Goal: Transaction & Acquisition: Purchase product/service

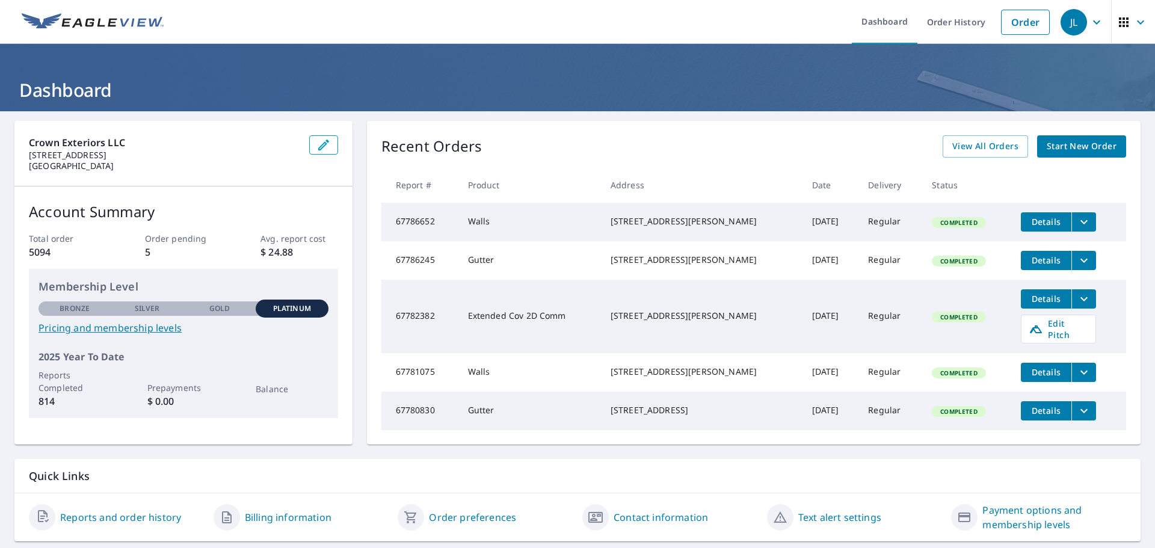
drag, startPoint x: 0, startPoint y: 0, endPoint x: 741, endPoint y: 19, distance: 741.5
click at [1005, 23] on link "Order" at bounding box center [1025, 22] width 49 height 25
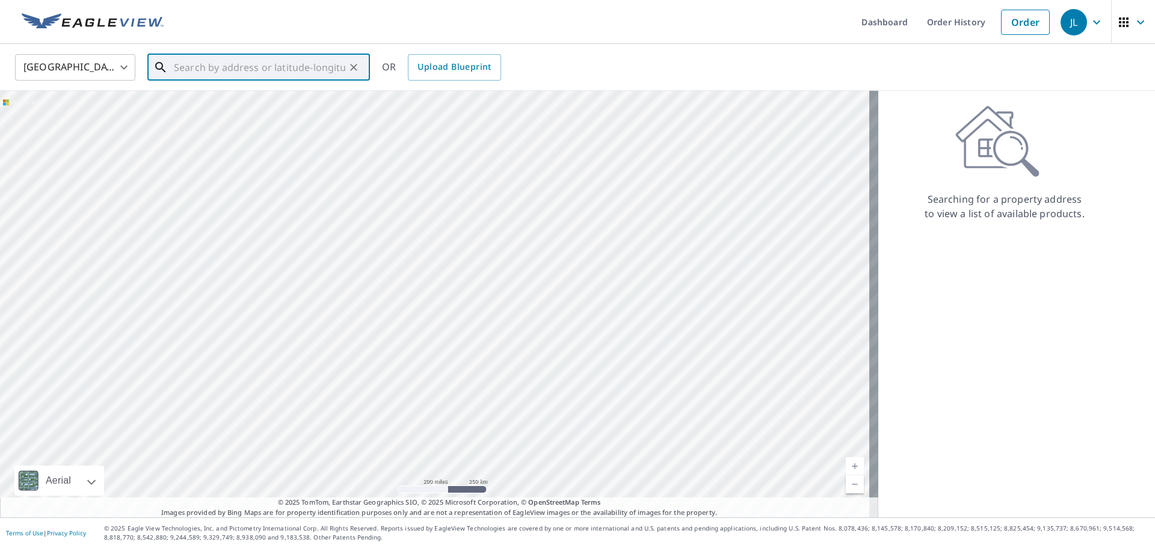
click at [205, 62] on input "text" at bounding box center [259, 68] width 171 height 34
click at [188, 110] on p "[GEOGRAPHIC_DATA], IL 62254" at bounding box center [265, 116] width 189 height 12
type input "[STREET_ADDRESS]"
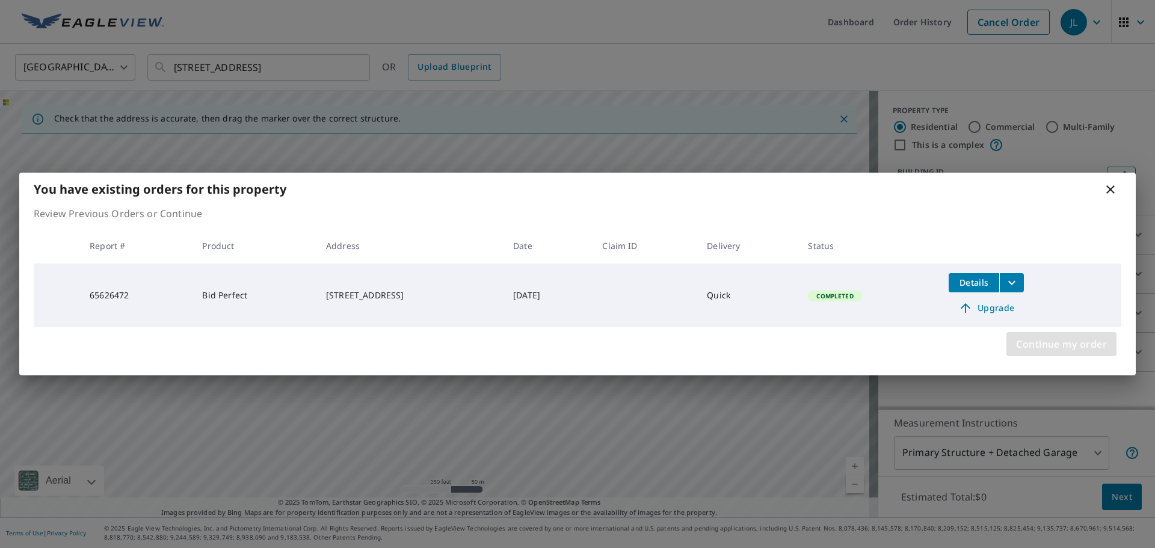
click at [1044, 344] on span "Continue my order" at bounding box center [1061, 344] width 91 height 17
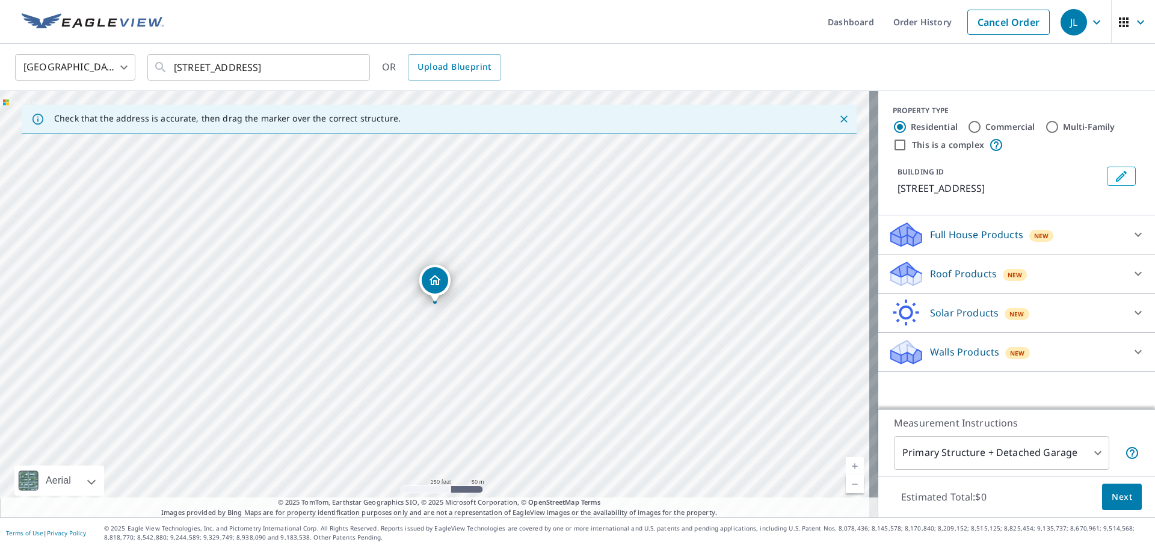
click at [981, 282] on div "Roof Products New" at bounding box center [1006, 274] width 236 height 28
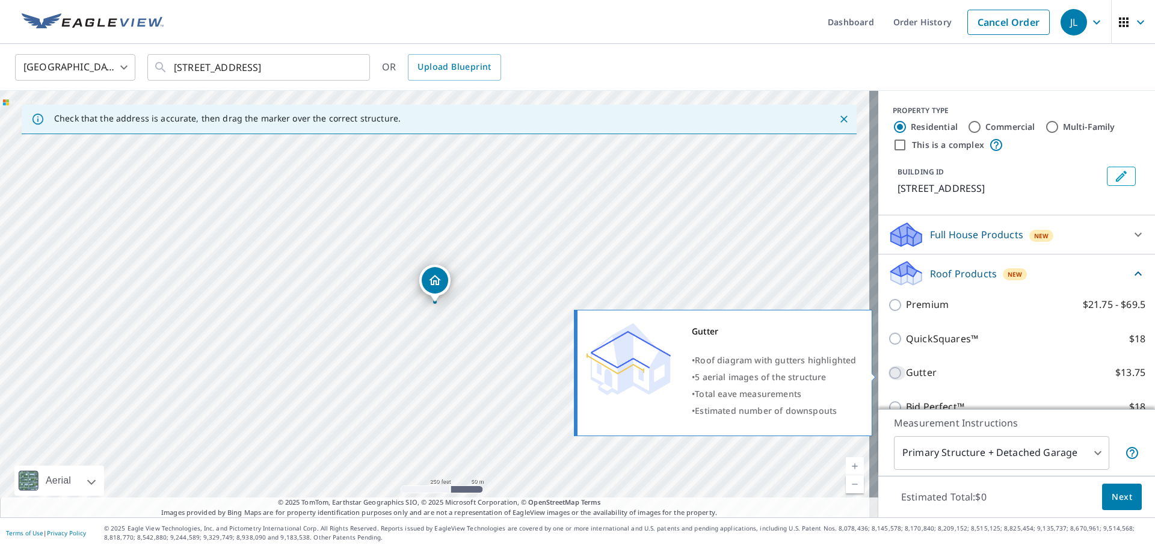
click at [888, 375] on input "Gutter $13.75" at bounding box center [897, 373] width 18 height 14
checkbox input "true"
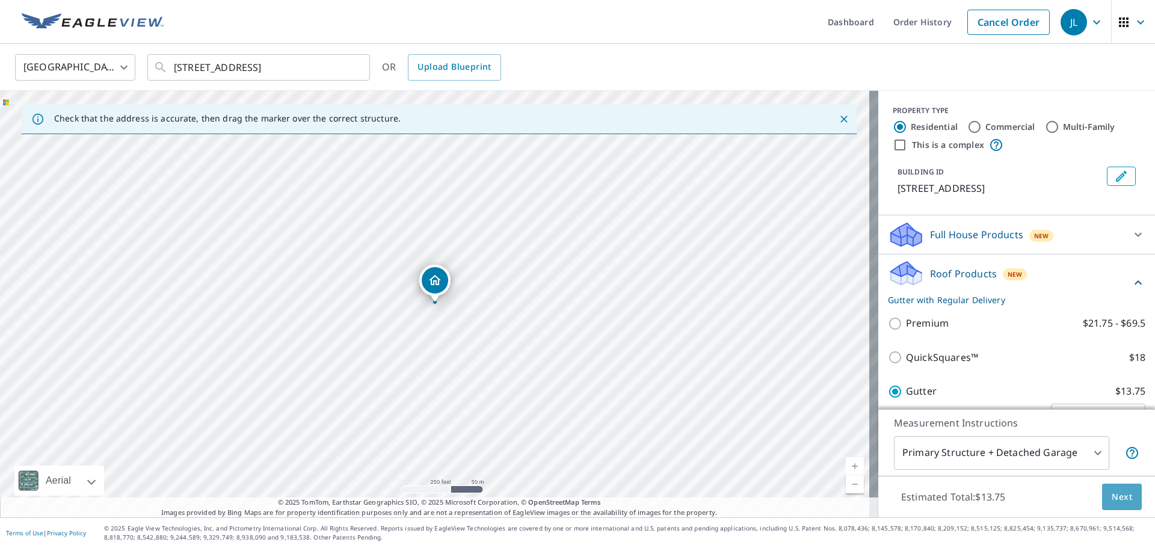
click at [1112, 495] on span "Next" at bounding box center [1122, 497] width 20 height 15
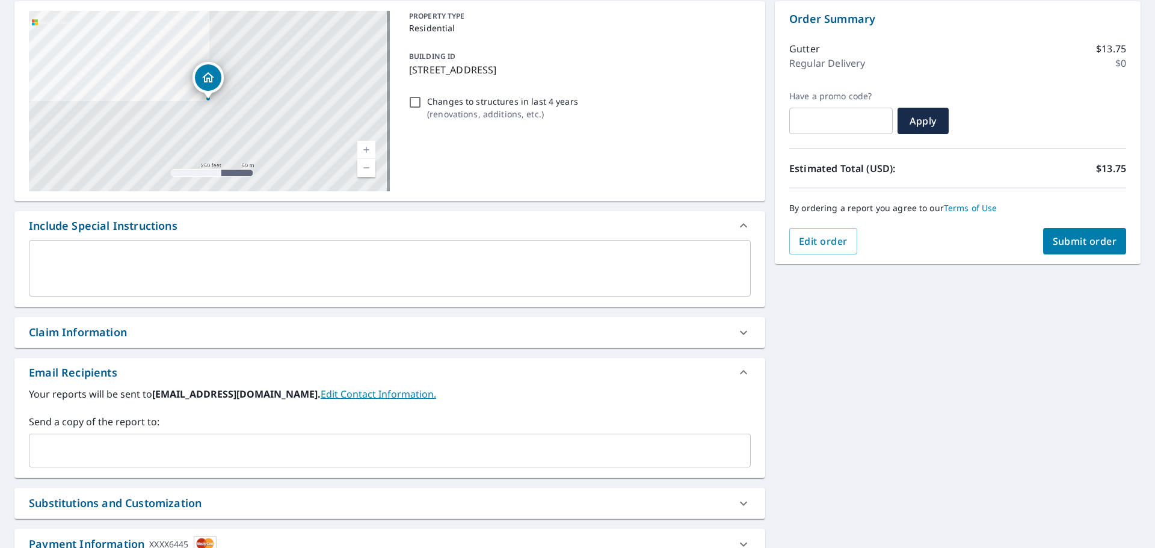
scroll to position [120, 0]
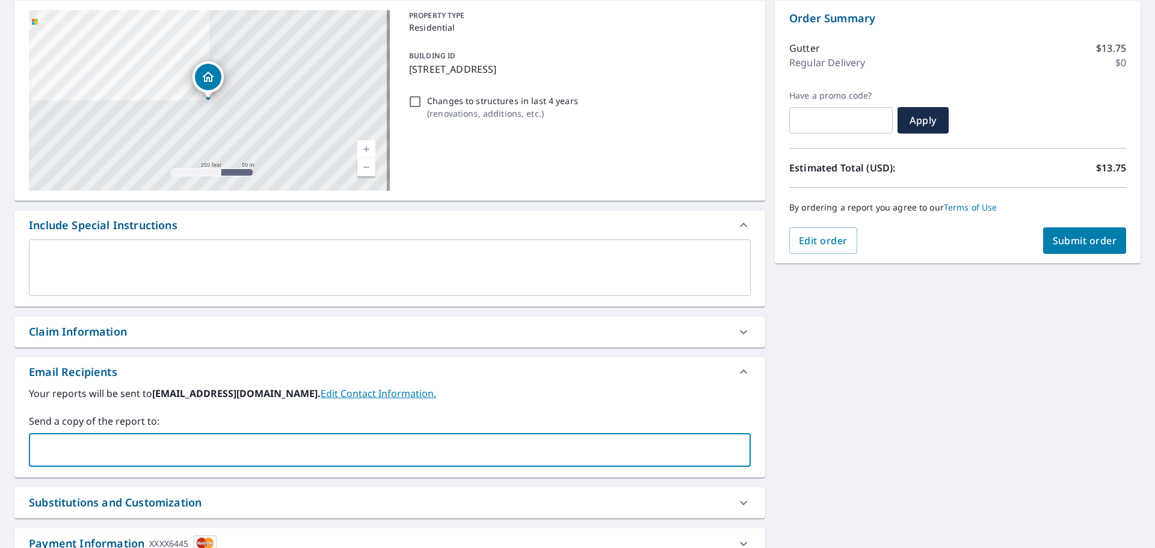
click at [79, 448] on input "text" at bounding box center [380, 450] width 693 height 23
type input "[PERSON_NAME][EMAIL_ADDRESS][DOMAIN_NAME]"
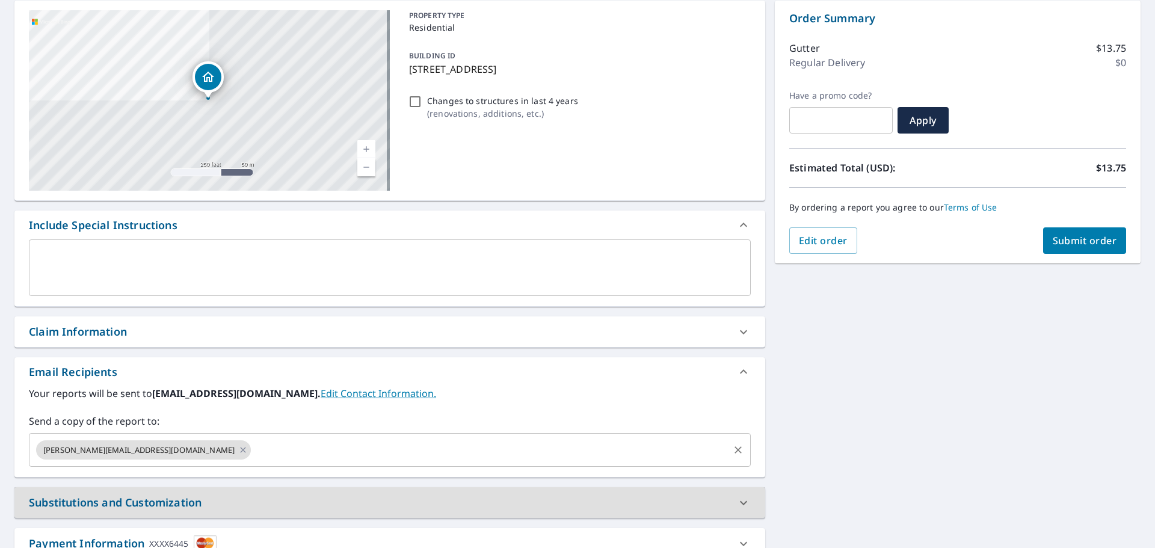
click at [253, 457] on input "text" at bounding box center [490, 450] width 475 height 23
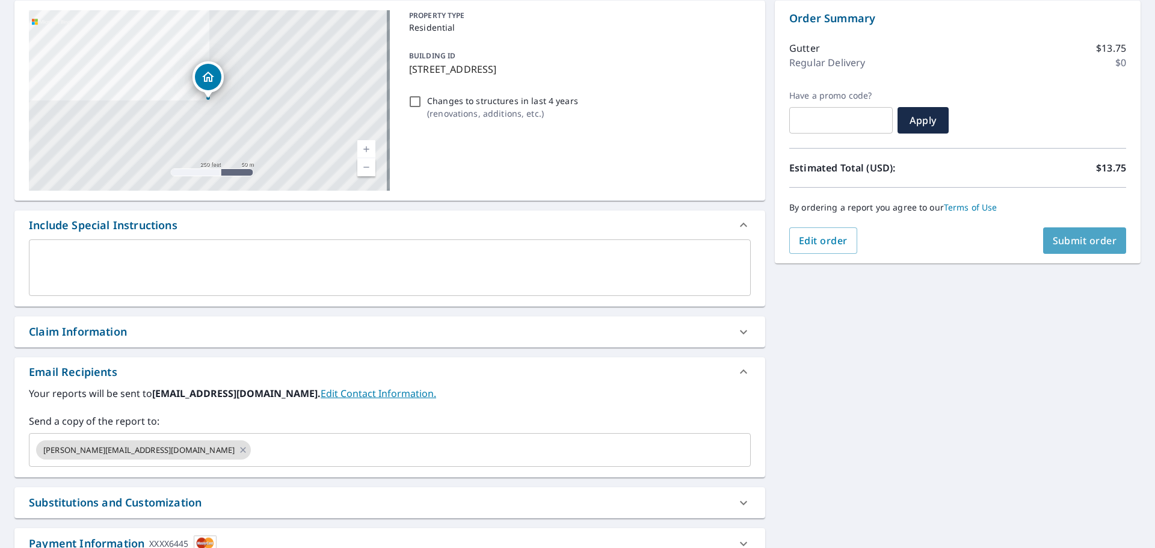
click at [1063, 239] on span "Submit order" at bounding box center [1085, 240] width 64 height 13
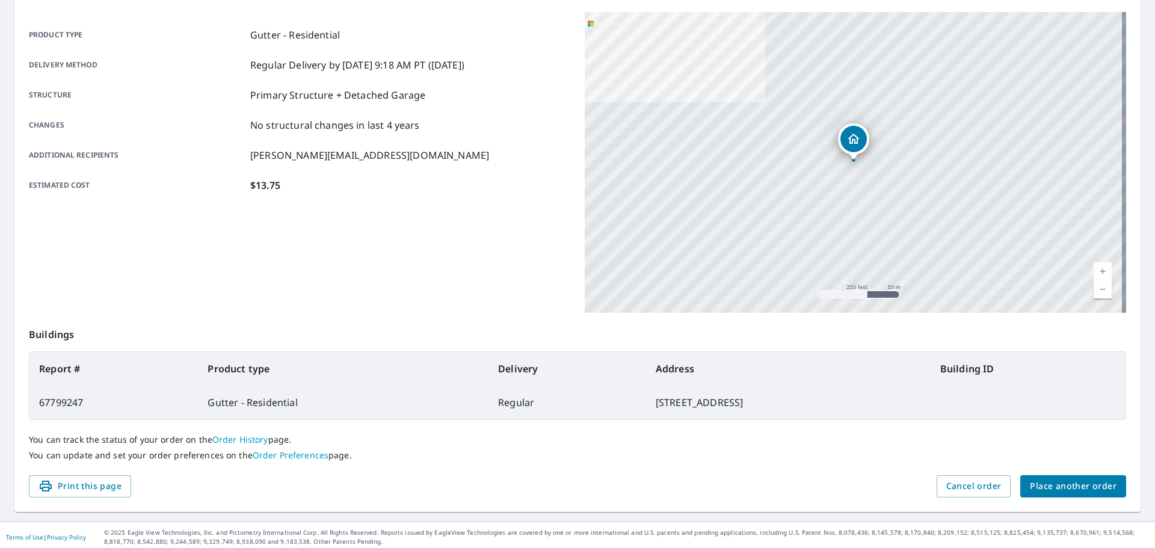
scroll to position [160, 0]
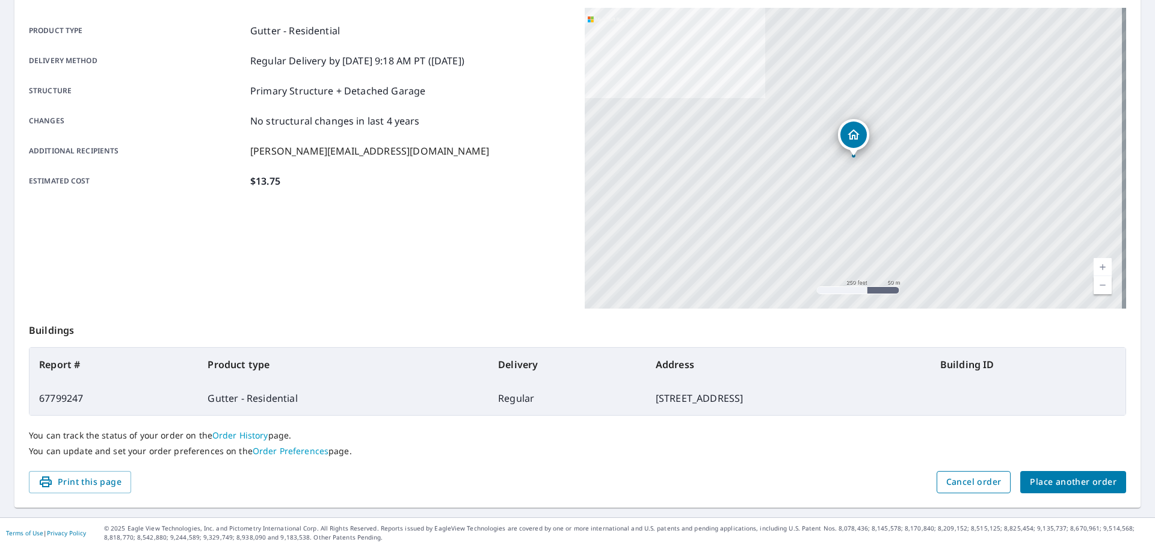
click at [982, 480] on span "Cancel order" at bounding box center [973, 482] width 55 height 15
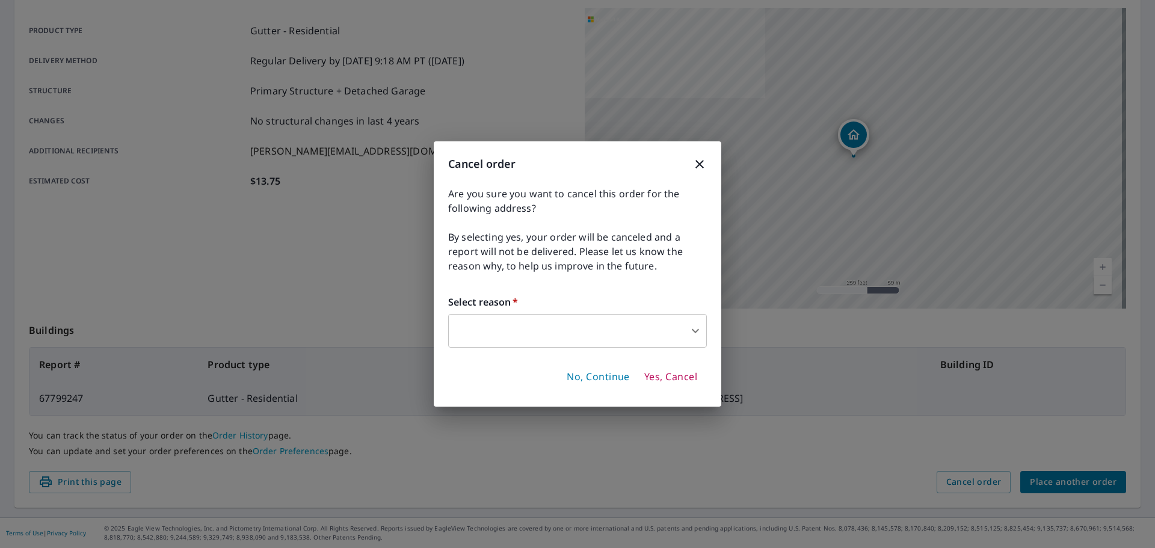
click at [703, 164] on icon "button" at bounding box center [700, 164] width 14 height 14
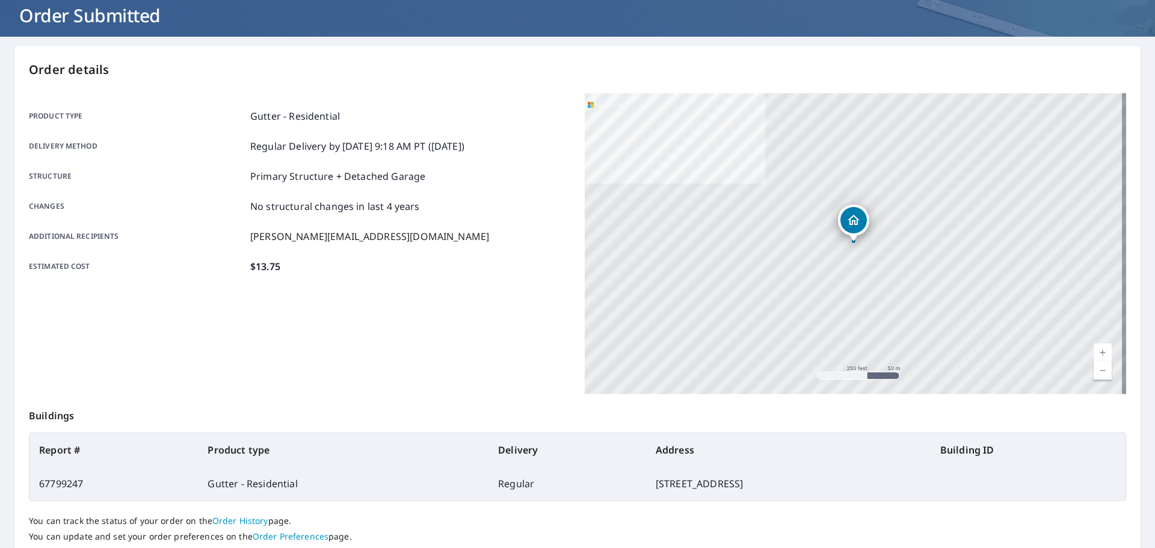
scroll to position [0, 0]
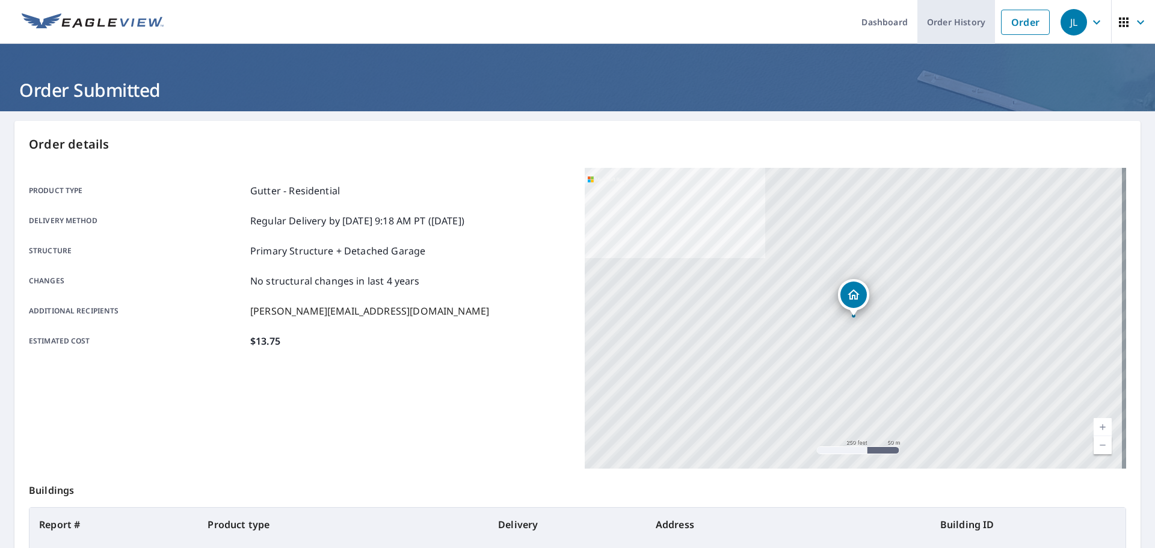
drag, startPoint x: 1016, startPoint y: 20, endPoint x: 963, endPoint y: 26, distance: 53.4
click at [1016, 20] on link "Order" at bounding box center [1025, 22] width 49 height 25
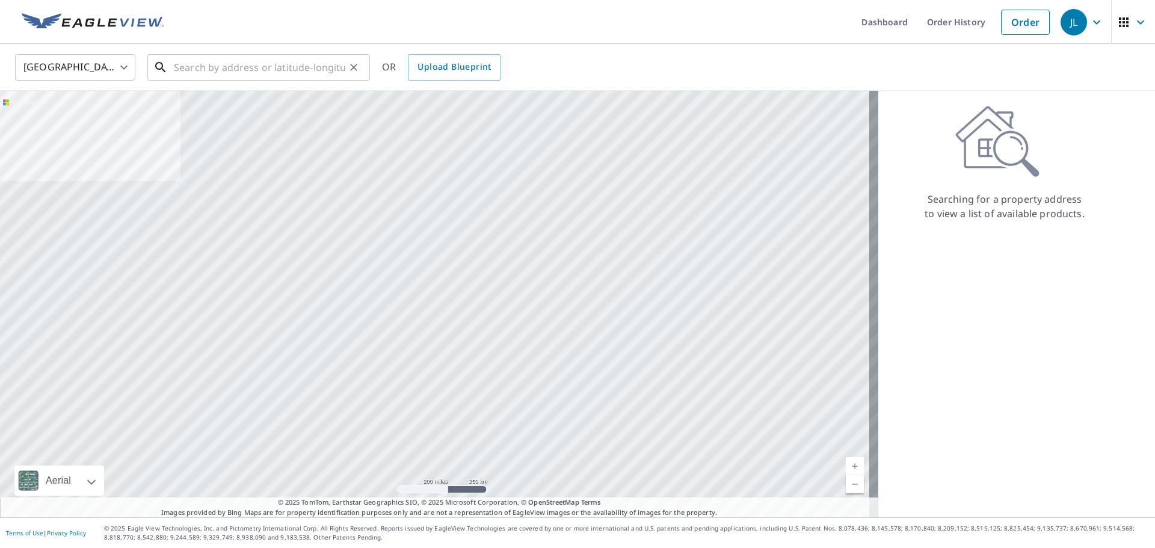
click at [187, 72] on input "text" at bounding box center [259, 68] width 171 height 34
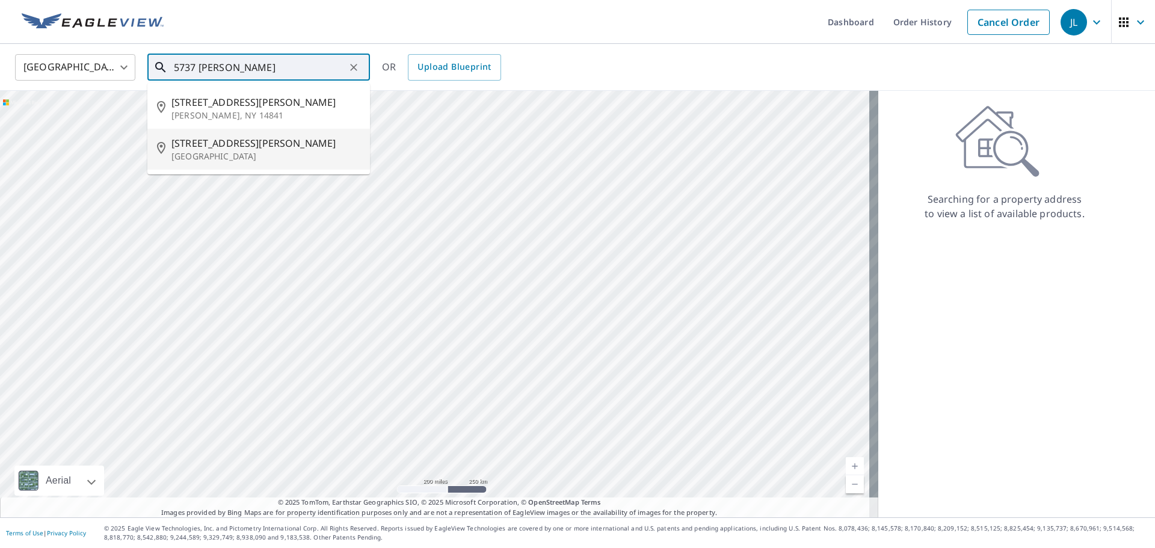
click at [210, 150] on p "[GEOGRAPHIC_DATA]" at bounding box center [265, 156] width 189 height 12
type input "[STREET_ADDRESS][PERSON_NAME]"
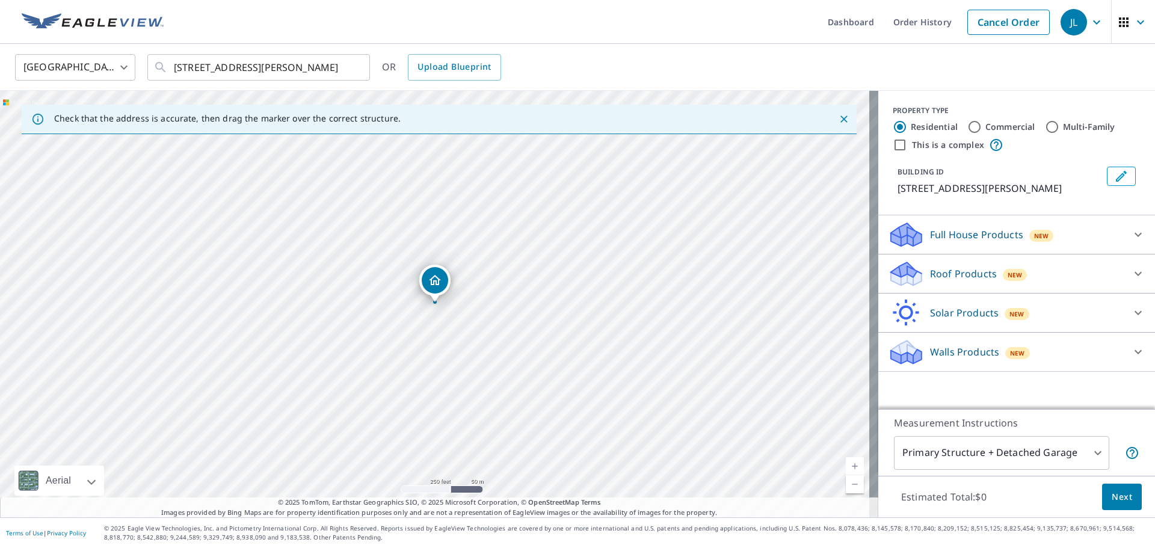
click at [957, 283] on div "Roof Products New" at bounding box center [1006, 274] width 236 height 28
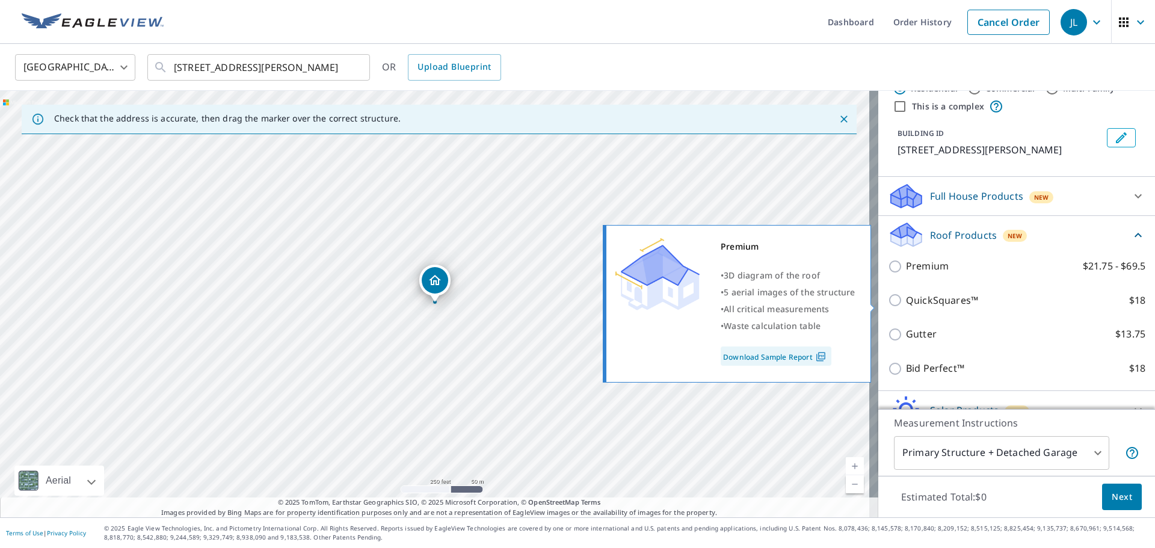
scroll to position [60, 0]
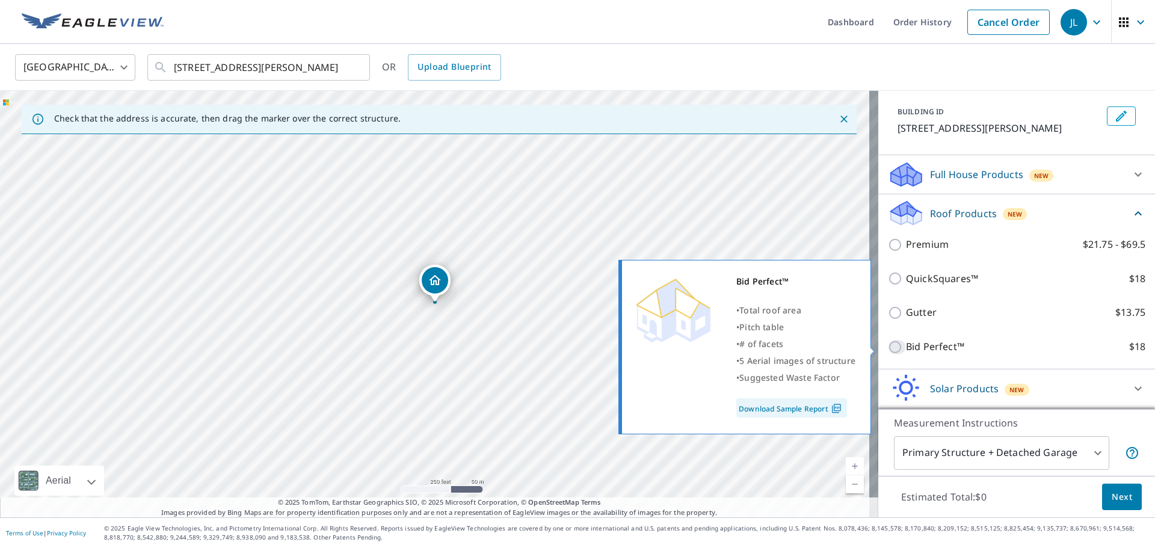
click at [888, 347] on input "Bid Perfect™ $18" at bounding box center [897, 347] width 18 height 14
checkbox input "true"
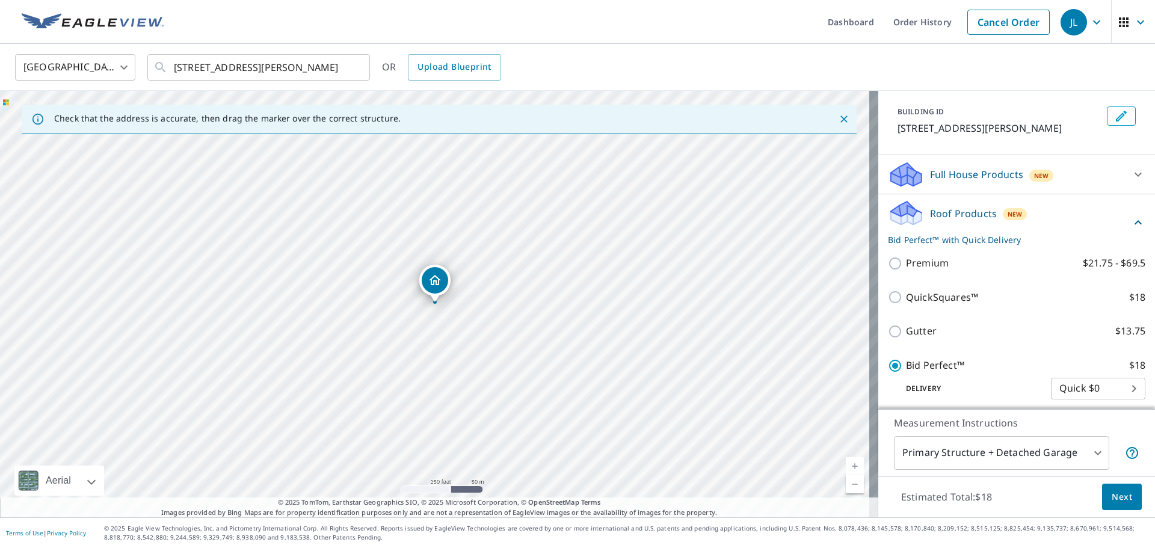
click at [1120, 494] on span "Next" at bounding box center [1122, 497] width 20 height 15
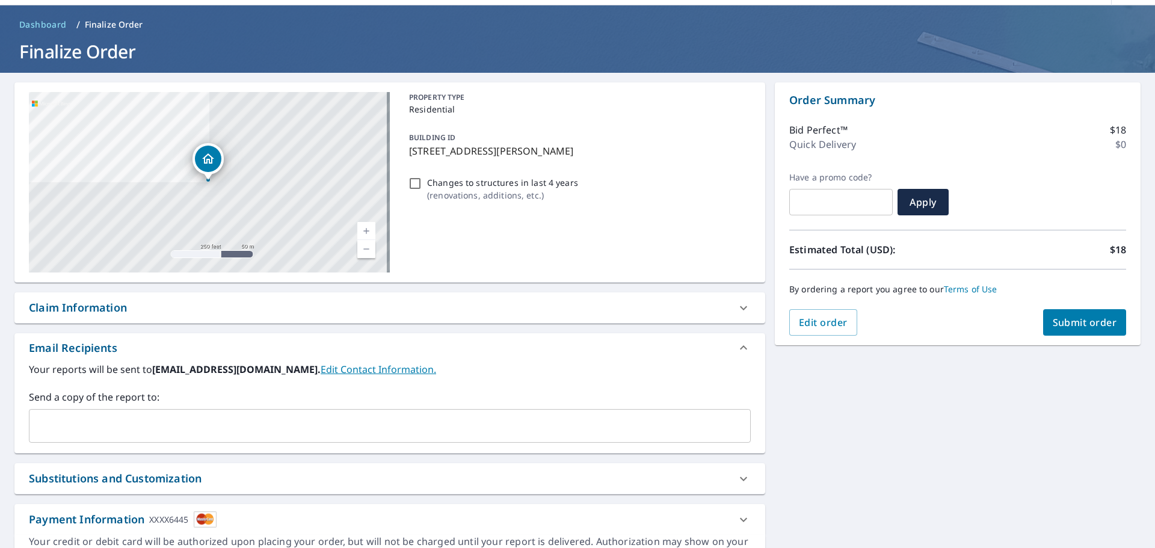
scroll to position [60, 0]
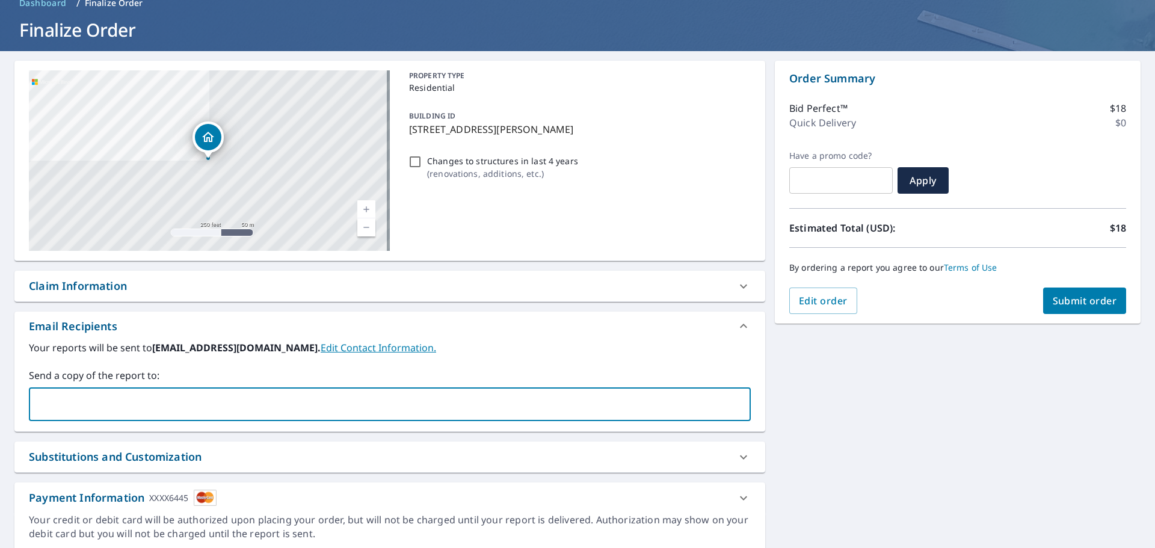
click at [61, 408] on input "text" at bounding box center [380, 404] width 693 height 23
type input "[PERSON_NAME][EMAIL_ADDRESS][DOMAIN_NAME]"
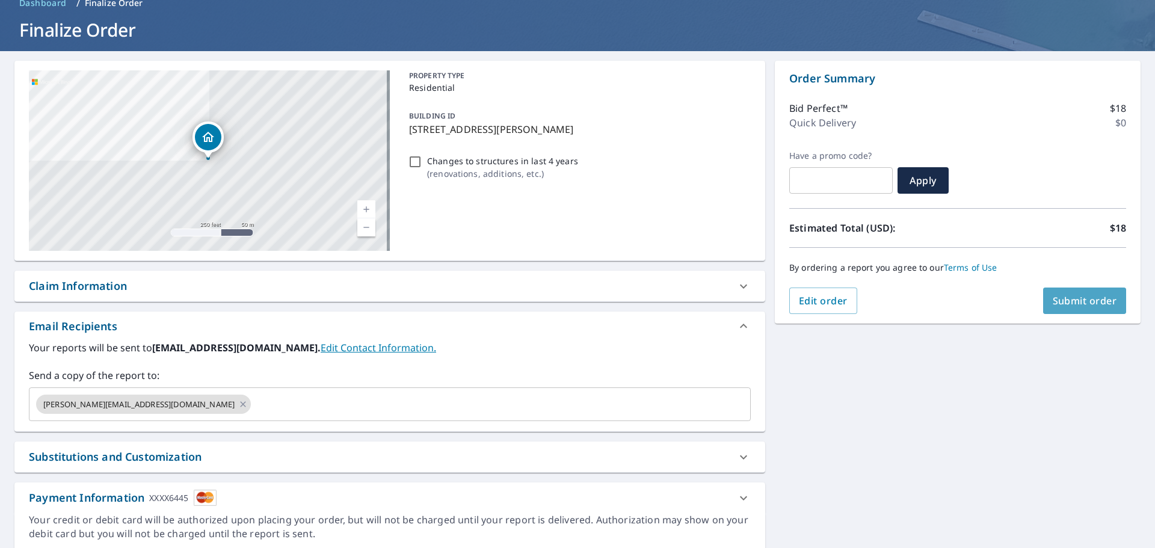
click at [1088, 295] on span "Submit order" at bounding box center [1085, 300] width 64 height 13
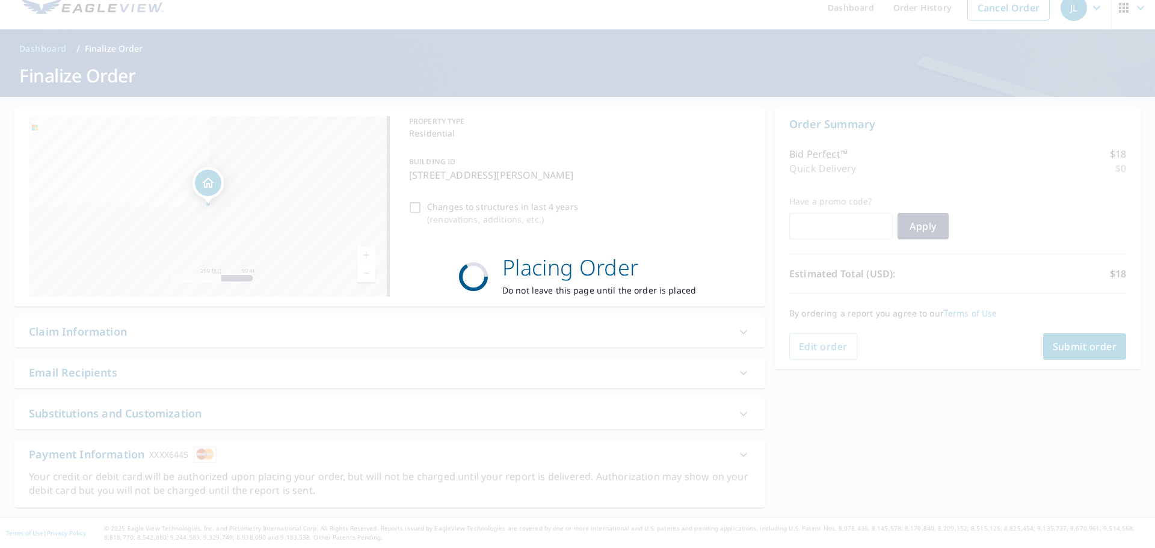
scroll to position [14, 0]
